Goal: Understand process/instructions: Learn how to perform a task or action

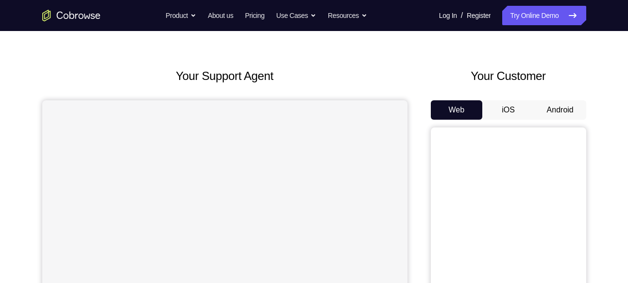
scroll to position [23, 0]
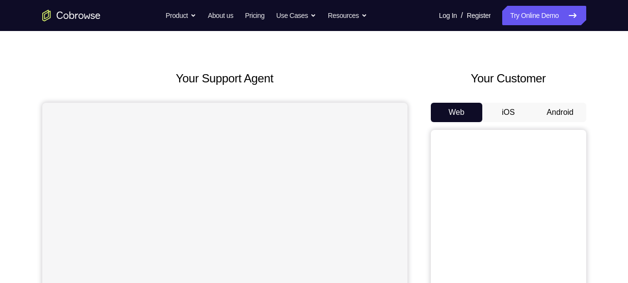
click at [565, 116] on button "Android" at bounding box center [560, 112] width 52 height 19
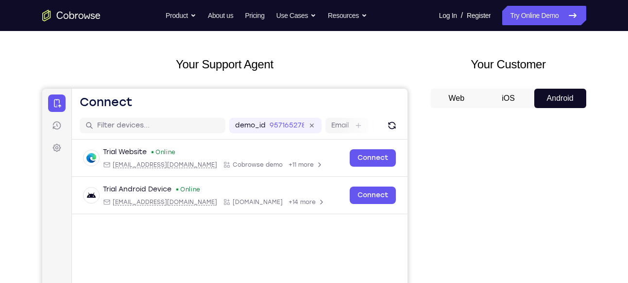
scroll to position [133, 0]
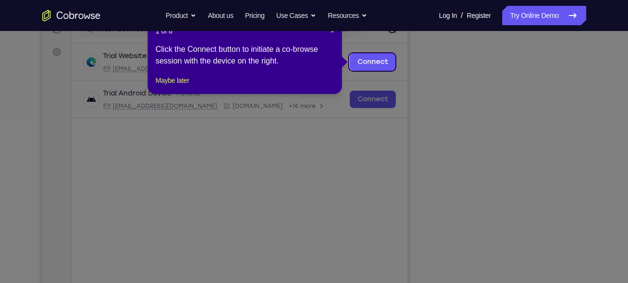
click at [497, 185] on icon at bounding box center [317, 141] width 635 height 283
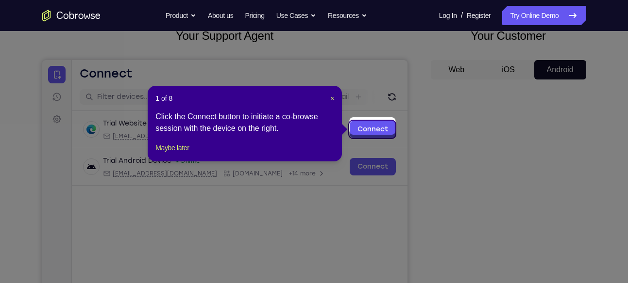
scroll to position [66, 0]
click at [335, 99] on div "1 of 8 × Click the Connect button to initiate a co-browse session with the devi…" at bounding box center [245, 124] width 194 height 76
click at [332, 98] on span "×" at bounding box center [332, 99] width 4 height 8
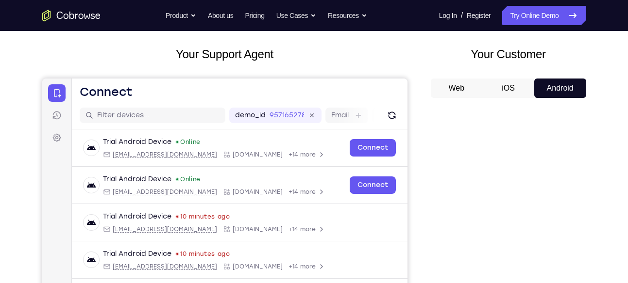
scroll to position [48, 0]
click at [522, 87] on button "iOS" at bounding box center [508, 87] width 52 height 19
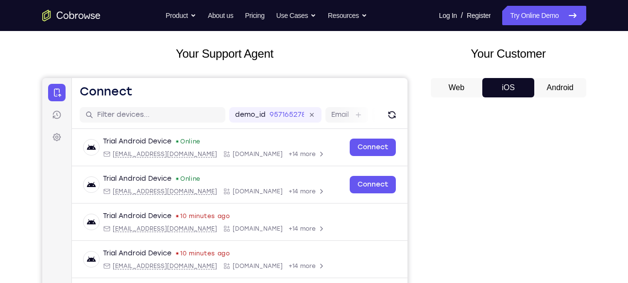
click at [551, 84] on button "Android" at bounding box center [560, 87] width 52 height 19
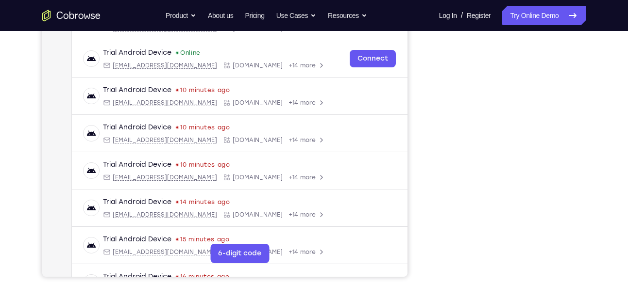
scroll to position [176, 0]
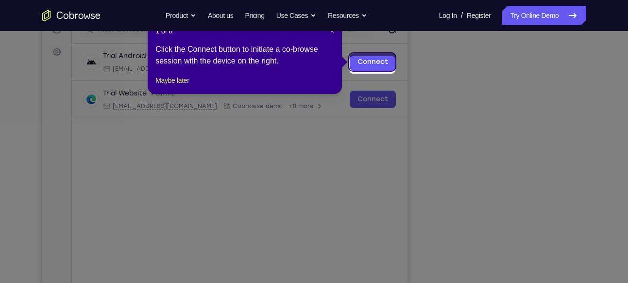
scroll to position [130, 0]
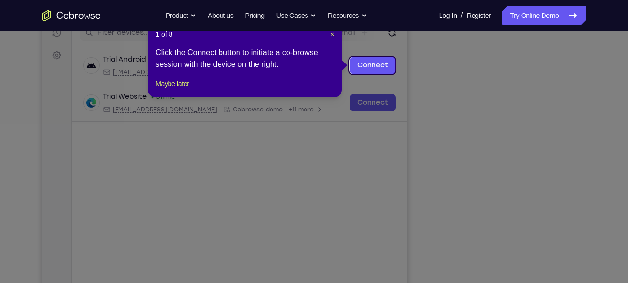
click at [329, 36] on header "1 of 8 ×" at bounding box center [244, 35] width 179 height 10
click at [332, 36] on span "×" at bounding box center [332, 35] width 4 height 8
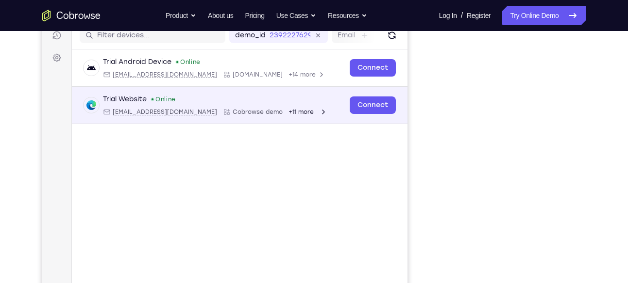
scroll to position [133, 0]
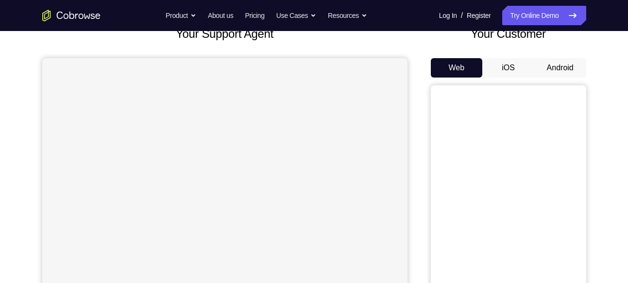
click at [561, 66] on button "Android" at bounding box center [560, 67] width 52 height 19
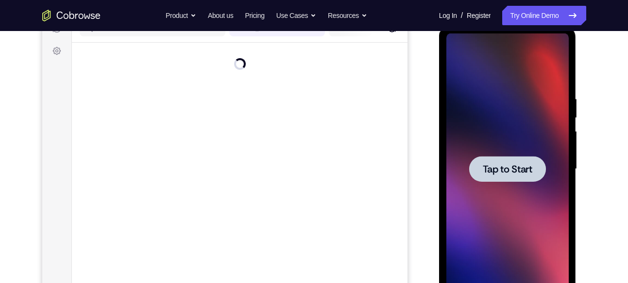
click at [530, 173] on span "Tap to Start" at bounding box center [508, 170] width 50 height 10
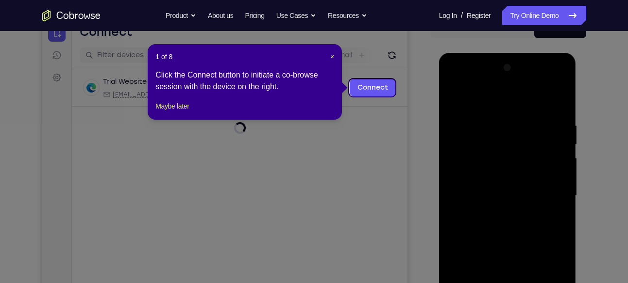
scroll to position [107, 0]
drag, startPoint x: 333, startPoint y: 58, endPoint x: 12, endPoint y: 65, distance: 321.4
click at [333, 58] on span "×" at bounding box center [332, 57] width 4 height 8
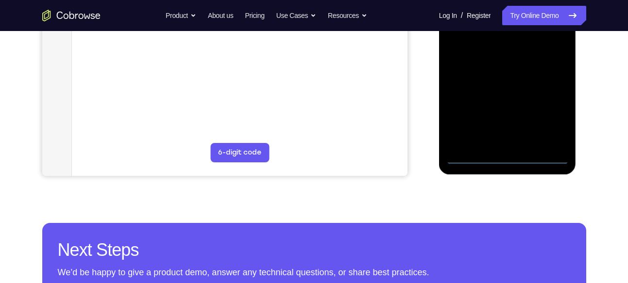
scroll to position [276, 0]
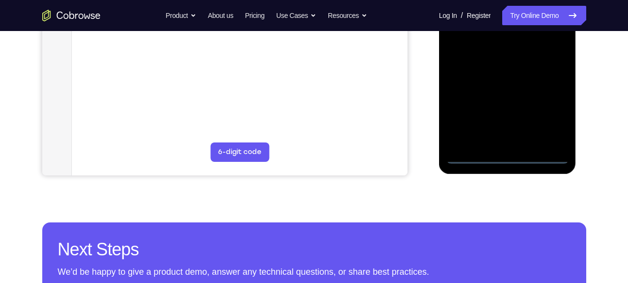
click at [511, 153] on div at bounding box center [507, 28] width 122 height 272
drag, startPoint x: 70, startPoint y: 274, endPoint x: 511, endPoint y: 181, distance: 450.4
click at [511, 181] on div "Your Support Agent Your Customer Web iOS Android Next Steps We’d be happy to gi…" at bounding box center [313, 75] width 621 height 640
click at [556, 113] on div at bounding box center [507, 28] width 122 height 272
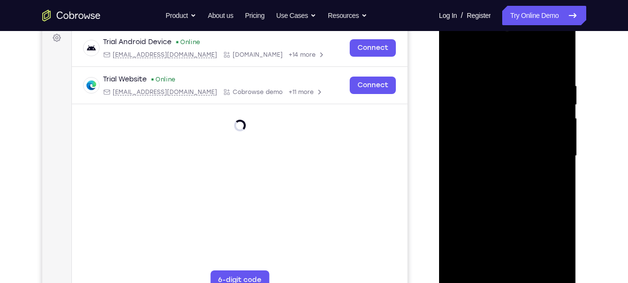
scroll to position [147, 0]
click at [484, 61] on div at bounding box center [507, 157] width 122 height 272
click at [553, 144] on div at bounding box center [507, 157] width 122 height 272
click at [499, 176] on div at bounding box center [507, 157] width 122 height 272
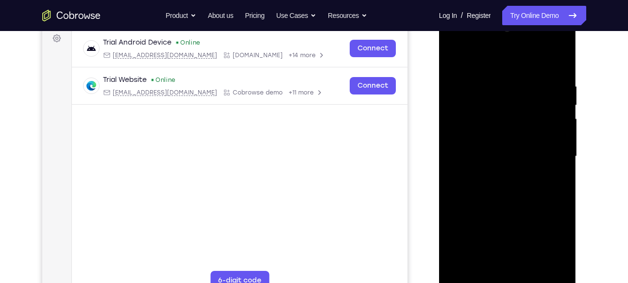
click at [524, 160] on div at bounding box center [507, 157] width 122 height 272
click at [488, 136] on div at bounding box center [507, 157] width 122 height 272
click at [493, 135] on div at bounding box center [507, 157] width 122 height 272
click at [497, 145] on div at bounding box center [507, 157] width 122 height 272
click at [454, 61] on div at bounding box center [507, 157] width 122 height 272
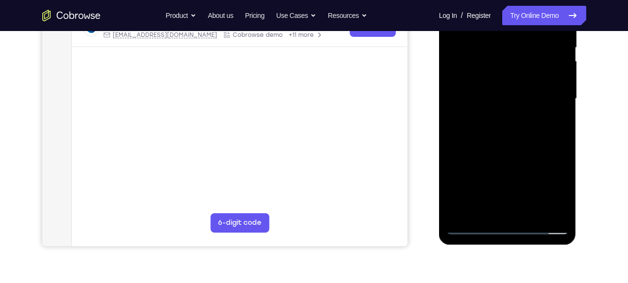
scroll to position [201, 0]
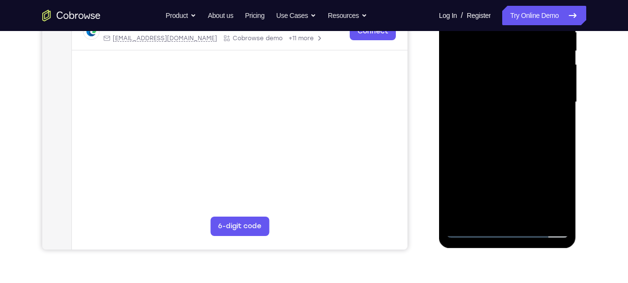
click at [456, 217] on div at bounding box center [507, 103] width 122 height 272
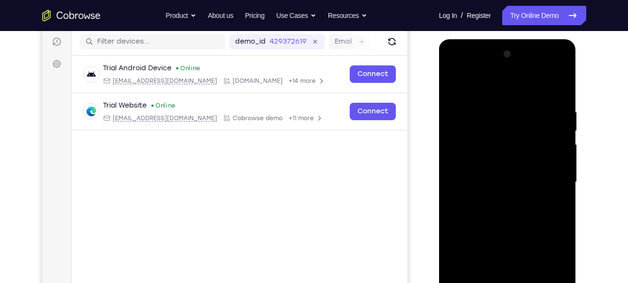
scroll to position [122, 0]
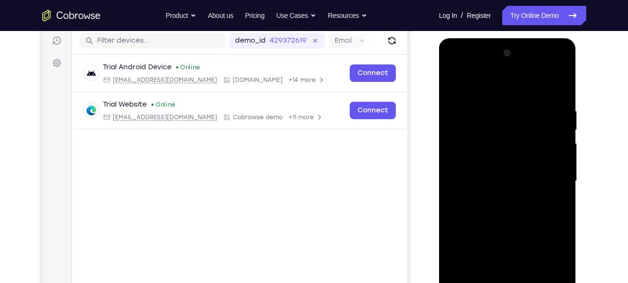
click at [531, 185] on div at bounding box center [507, 182] width 122 height 272
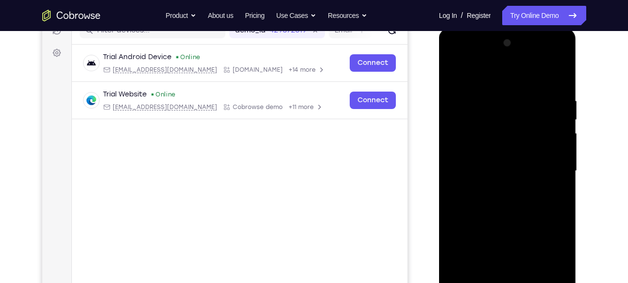
scroll to position [133, 0]
click at [548, 56] on div at bounding box center [507, 171] width 122 height 272
click at [490, 72] on div at bounding box center [507, 171] width 122 height 272
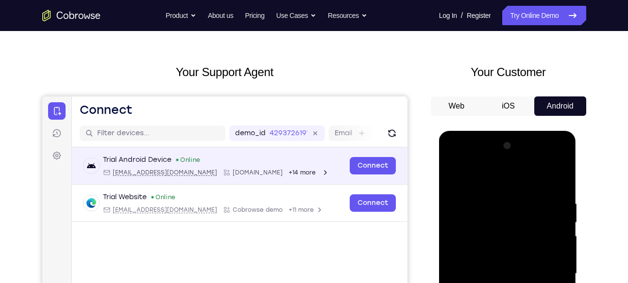
scroll to position [29, 0]
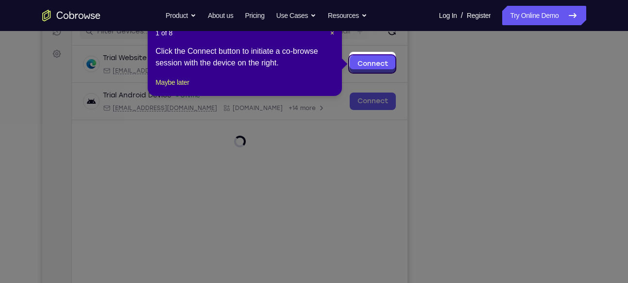
scroll to position [129, 0]
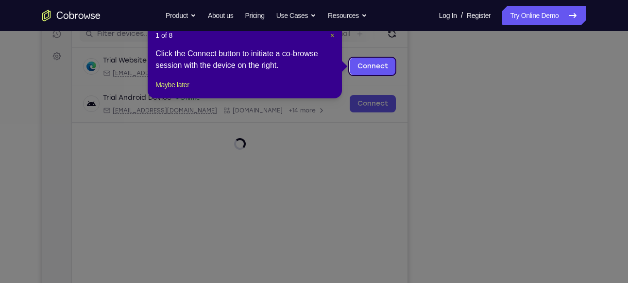
click at [332, 34] on span "×" at bounding box center [332, 36] width 4 height 8
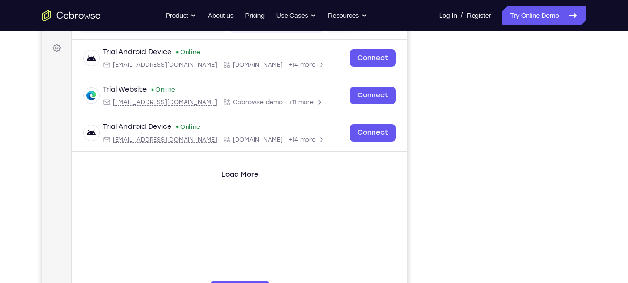
scroll to position [138, 0]
drag, startPoint x: 438, startPoint y: 152, endPoint x: 584, endPoint y: 114, distance: 151.7
click at [584, 114] on div at bounding box center [508, 165] width 155 height 299
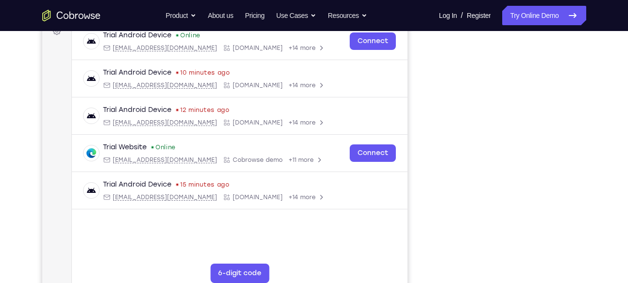
scroll to position [153, 0]
